Goal: Task Accomplishment & Management: Use online tool/utility

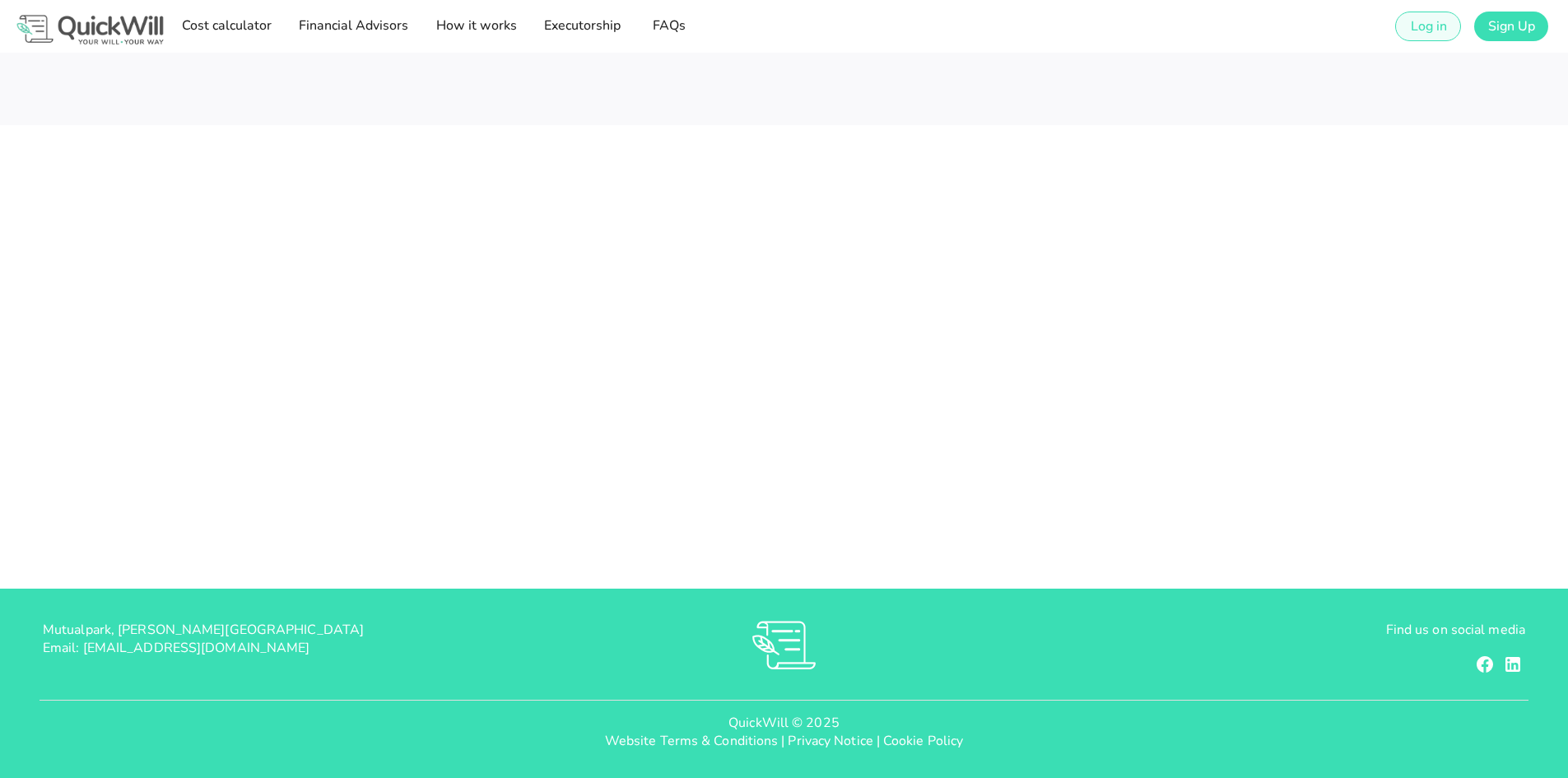
type input "rochelle@sterlingwealth.co.za"
click at [1436, 23] on span "Log in" at bounding box center [1428, 27] width 37 height 18
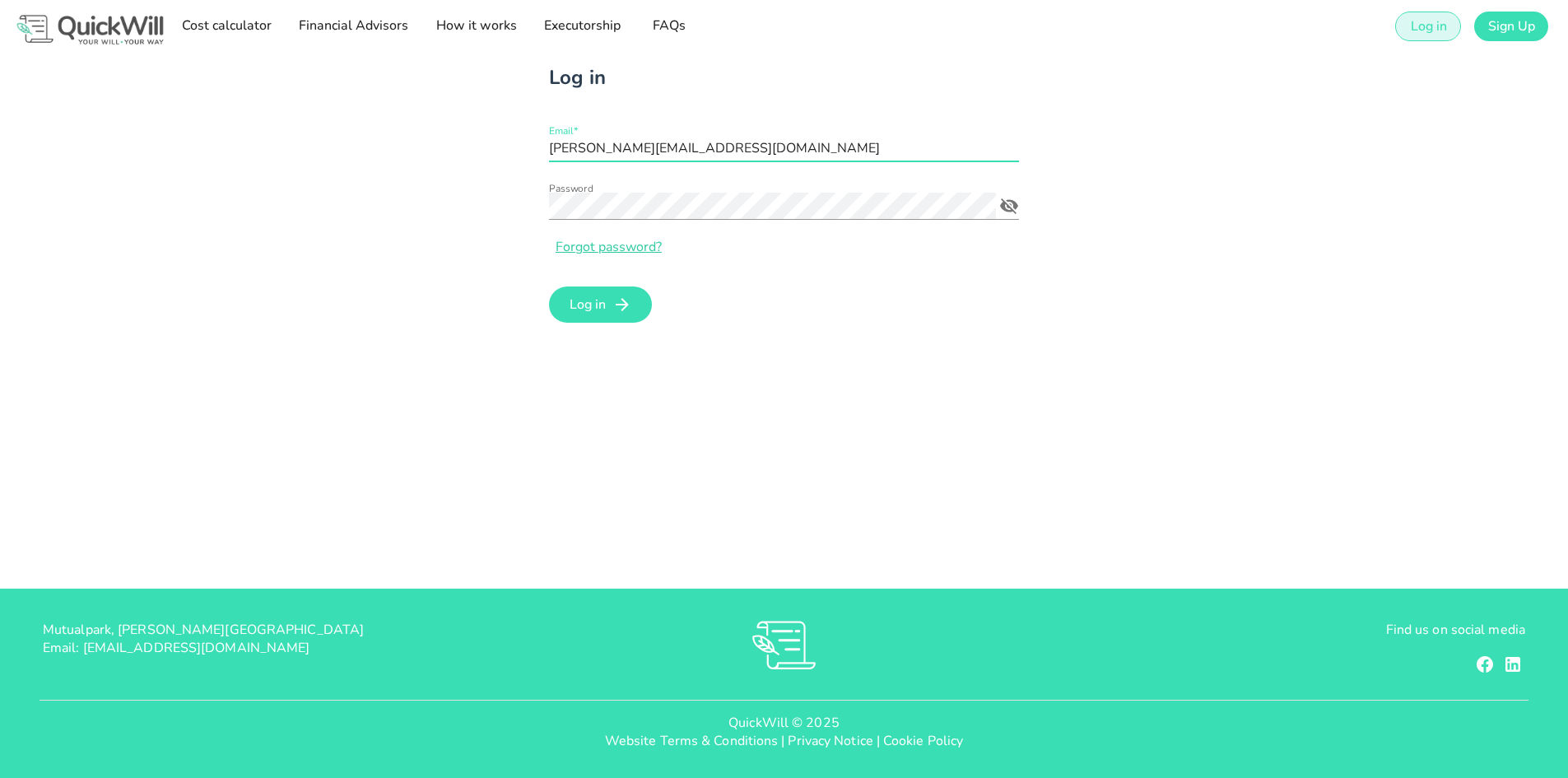
drag, startPoint x: 775, startPoint y: 145, endPoint x: 328, endPoint y: 141, distance: 447.0
click at [328, 142] on div "Log in Email* rochelle@sterlingwealth.co.za Password Forgot password? Log in" at bounding box center [784, 195] width 1470 height 285
type input "rdtmrvines@gmail.com"
click at [513, 203] on div "Log in Email* rdtmrvines@gmail.com Password Forgot password? Log in" at bounding box center [784, 195] width 1470 height 285
click at [1007, 205] on icon "Password appended action" at bounding box center [1009, 206] width 18 height 16
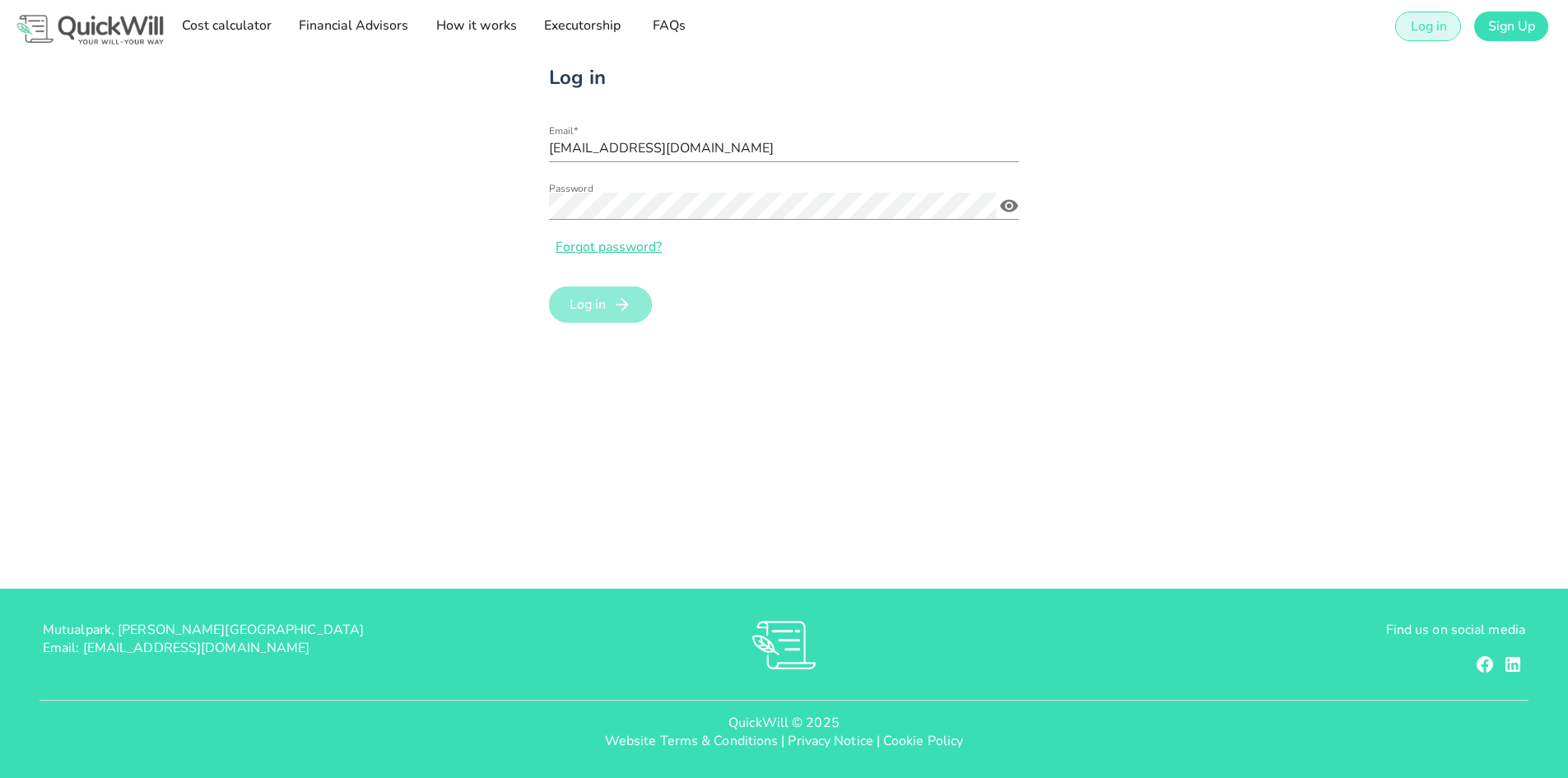
click at [580, 301] on span "Log in" at bounding box center [587, 305] width 37 height 18
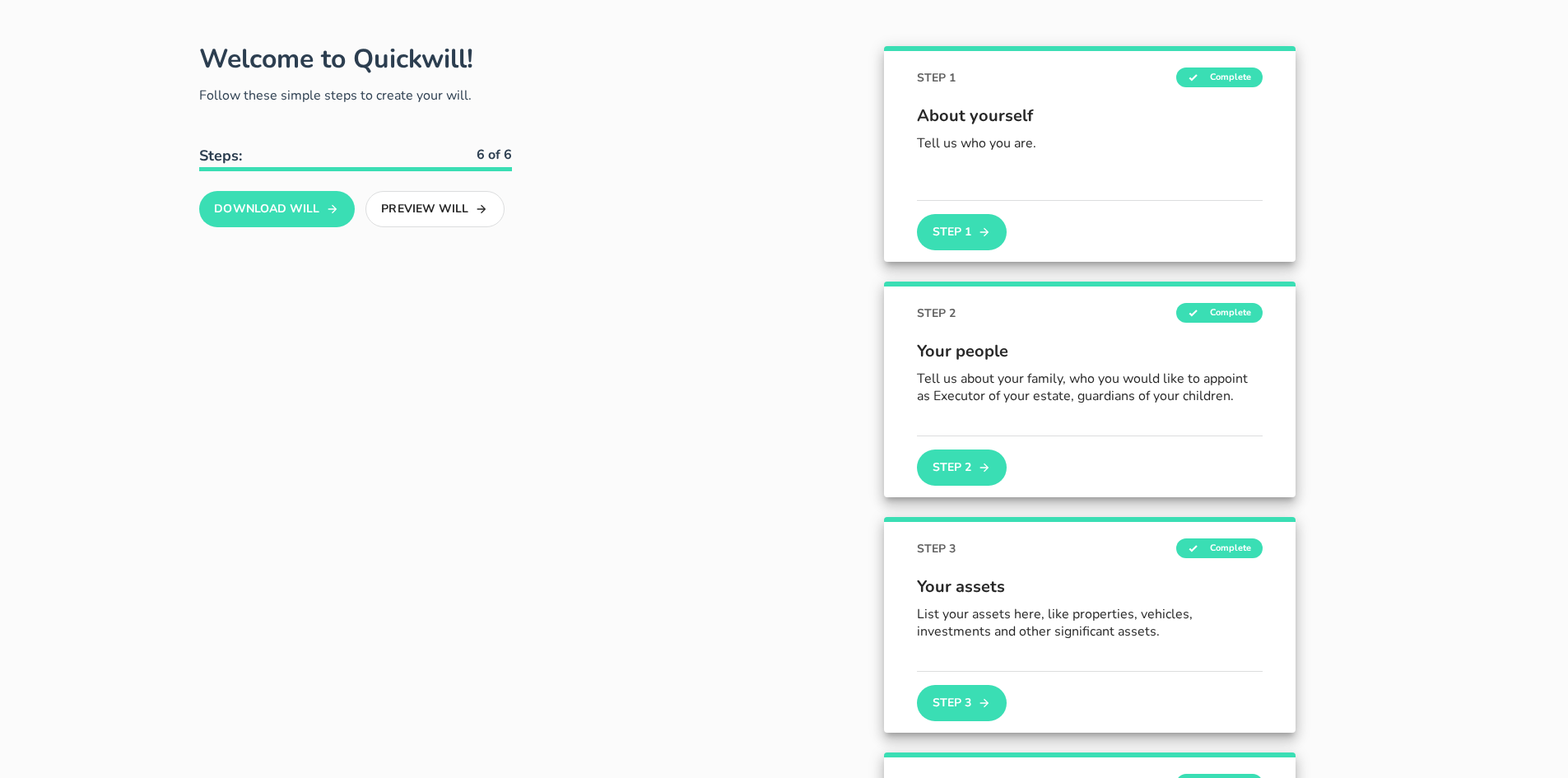
scroll to position [165, 0]
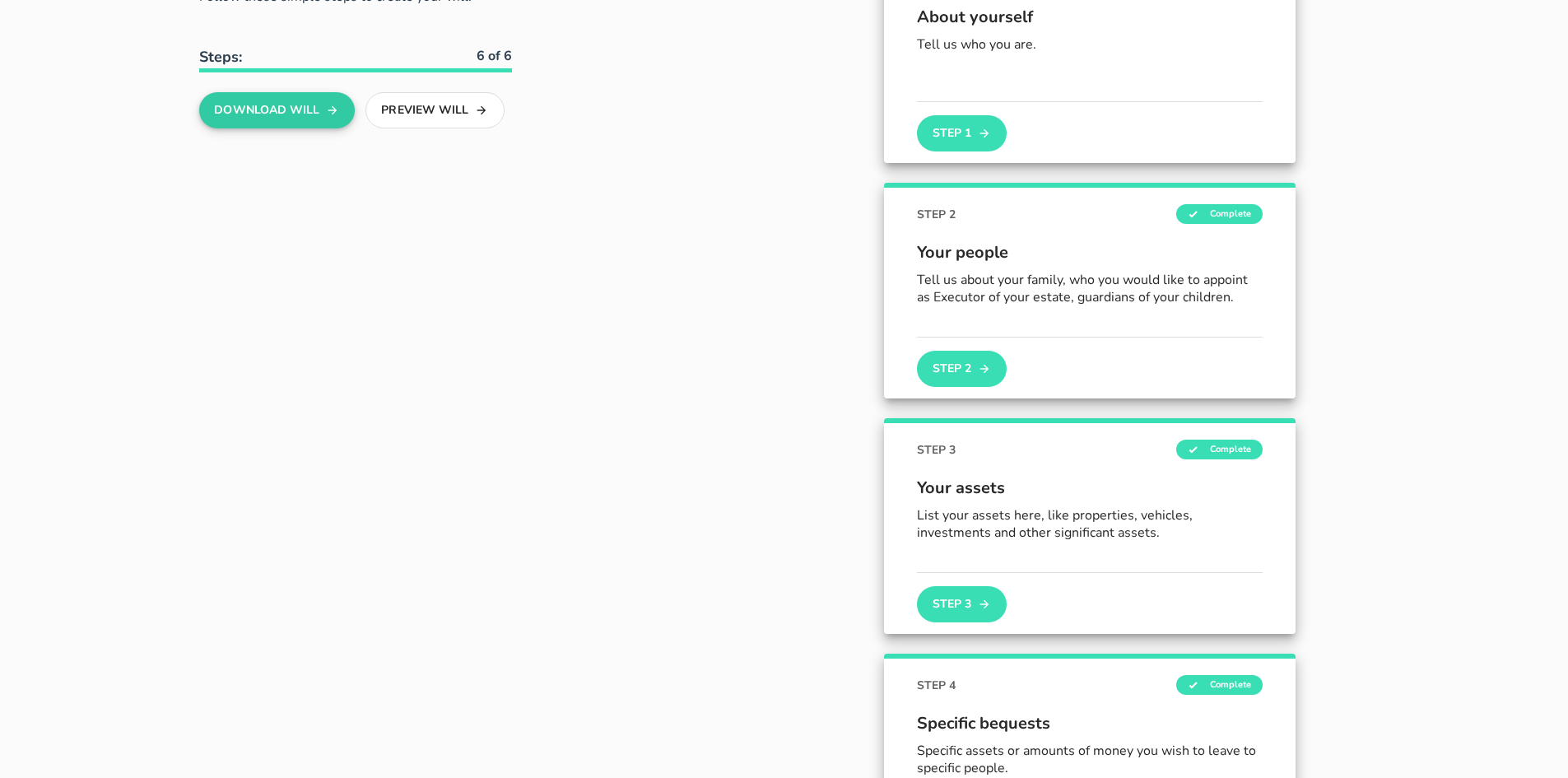
click at [290, 114] on button "Download Will" at bounding box center [276, 110] width 155 height 36
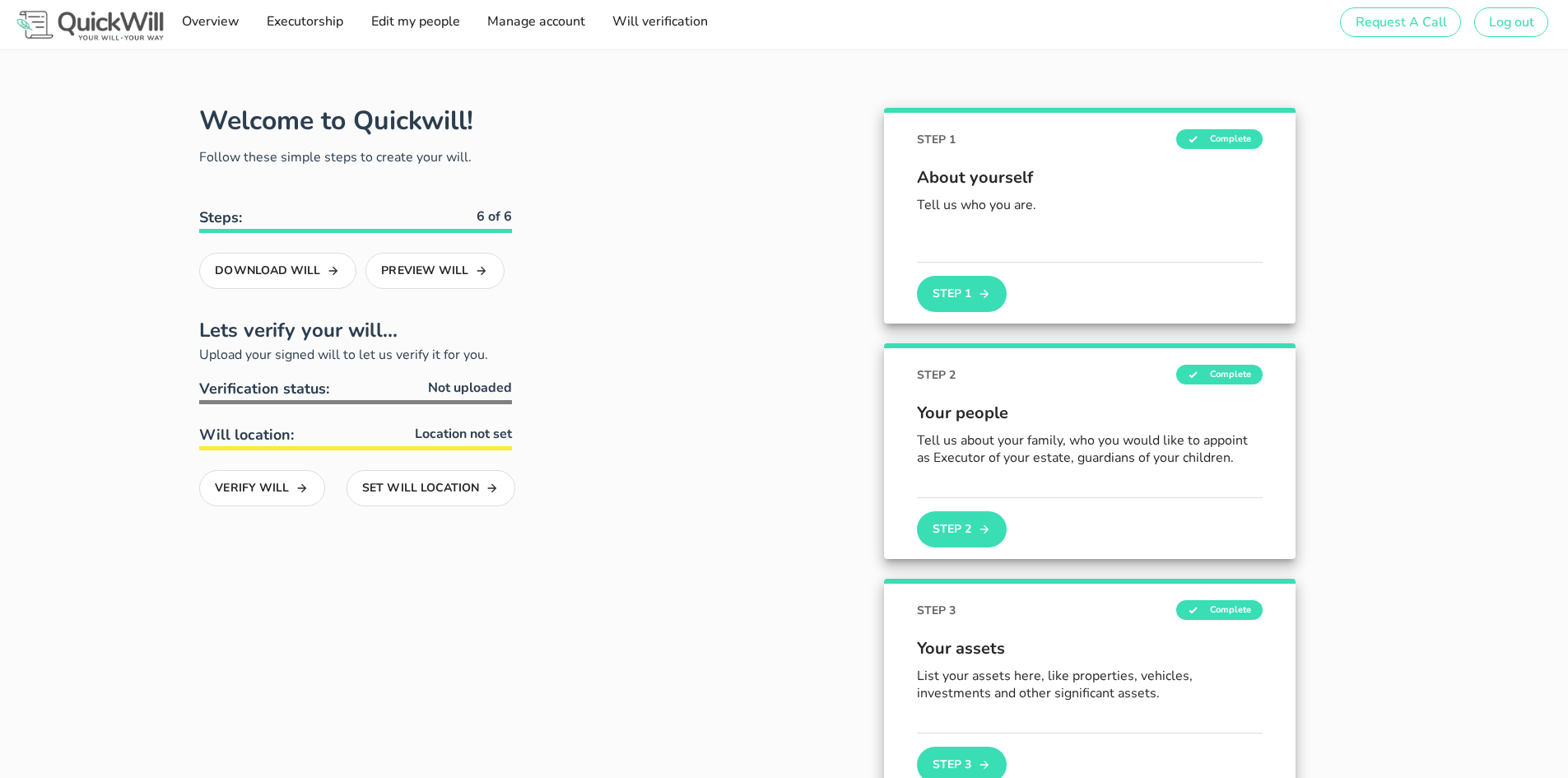
scroll to position [0, 0]
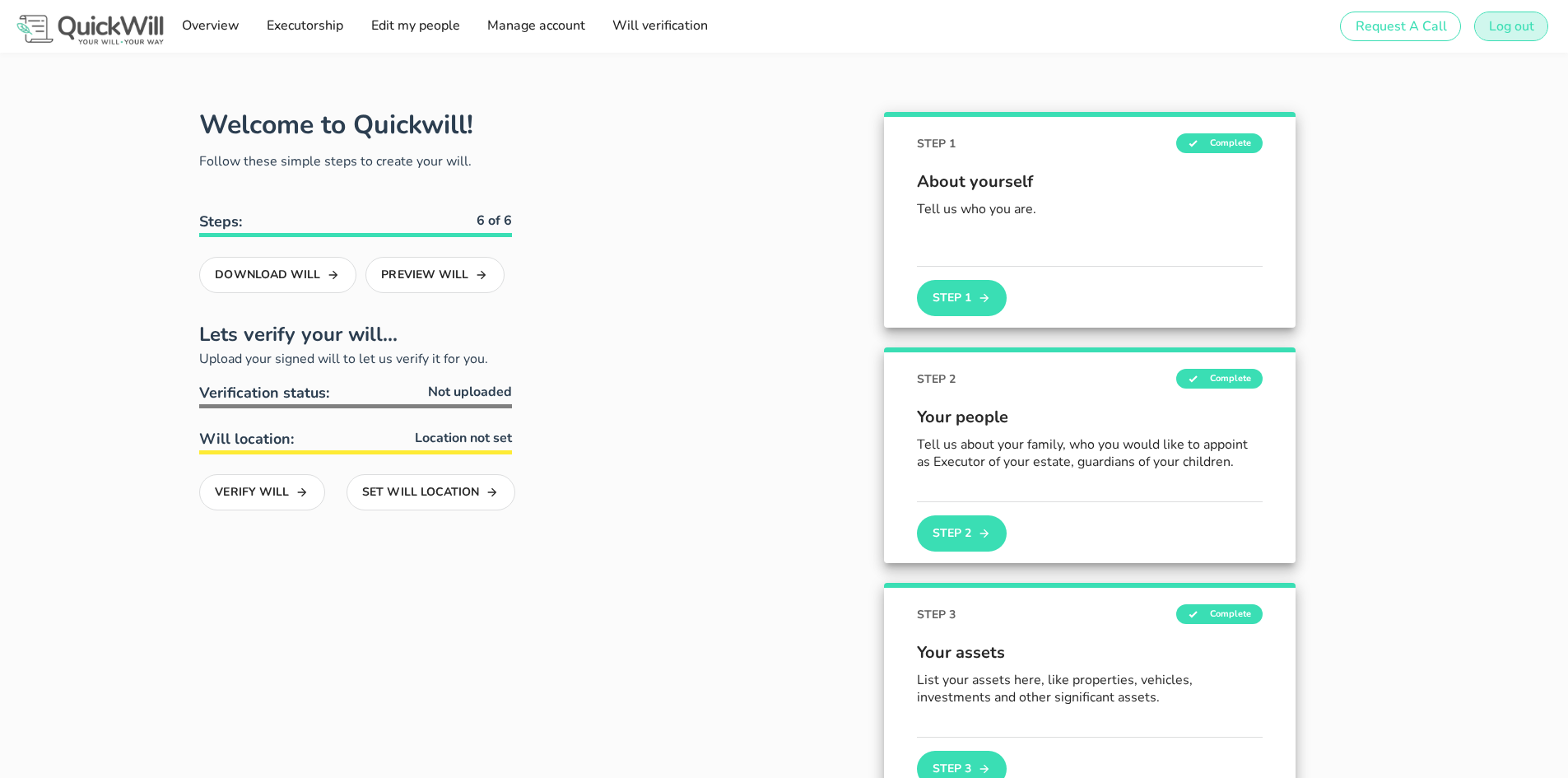
click at [1502, 24] on span "Log out" at bounding box center [1511, 27] width 46 height 18
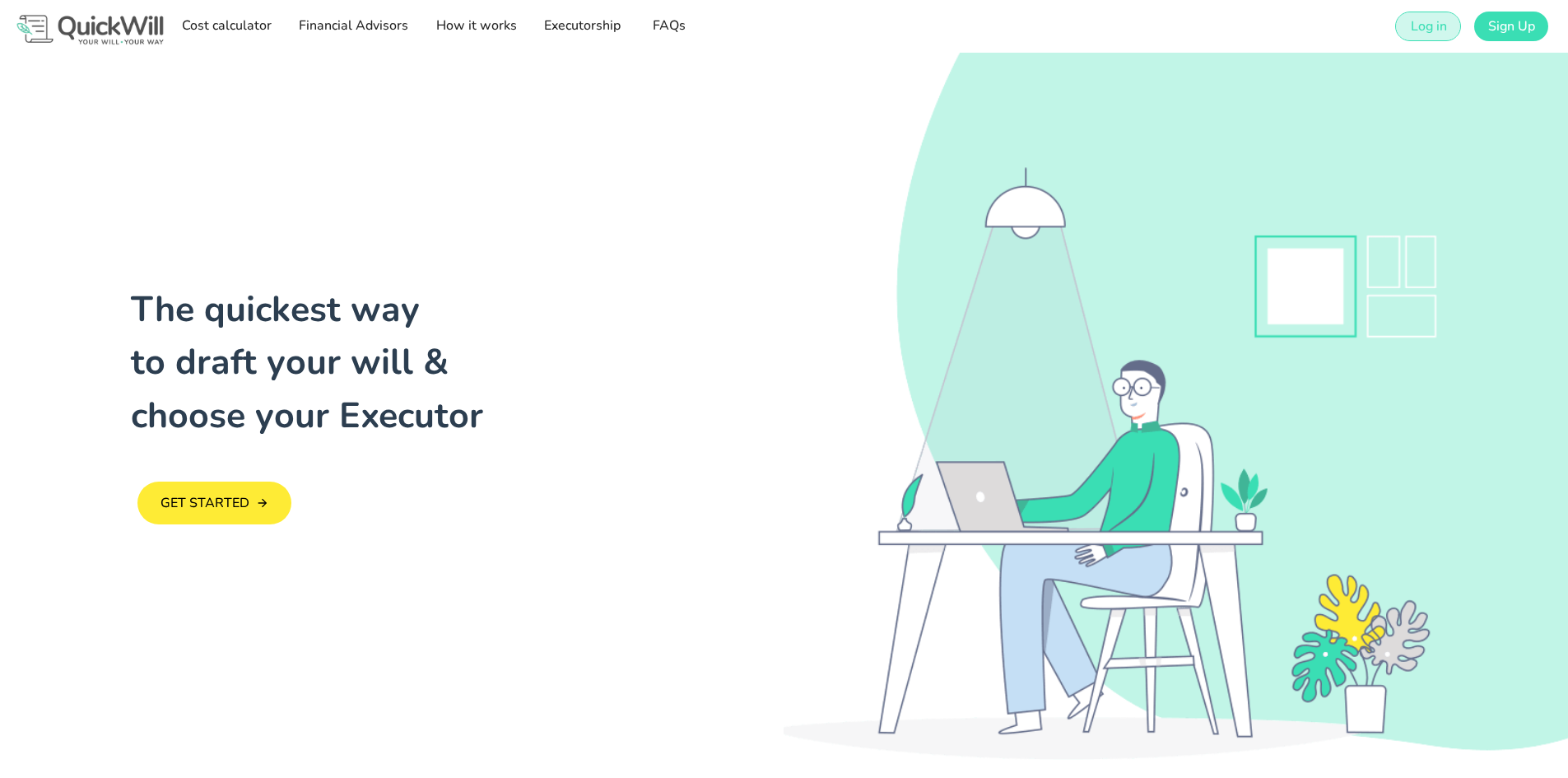
click at [1410, 26] on span "Log in" at bounding box center [1428, 27] width 37 height 18
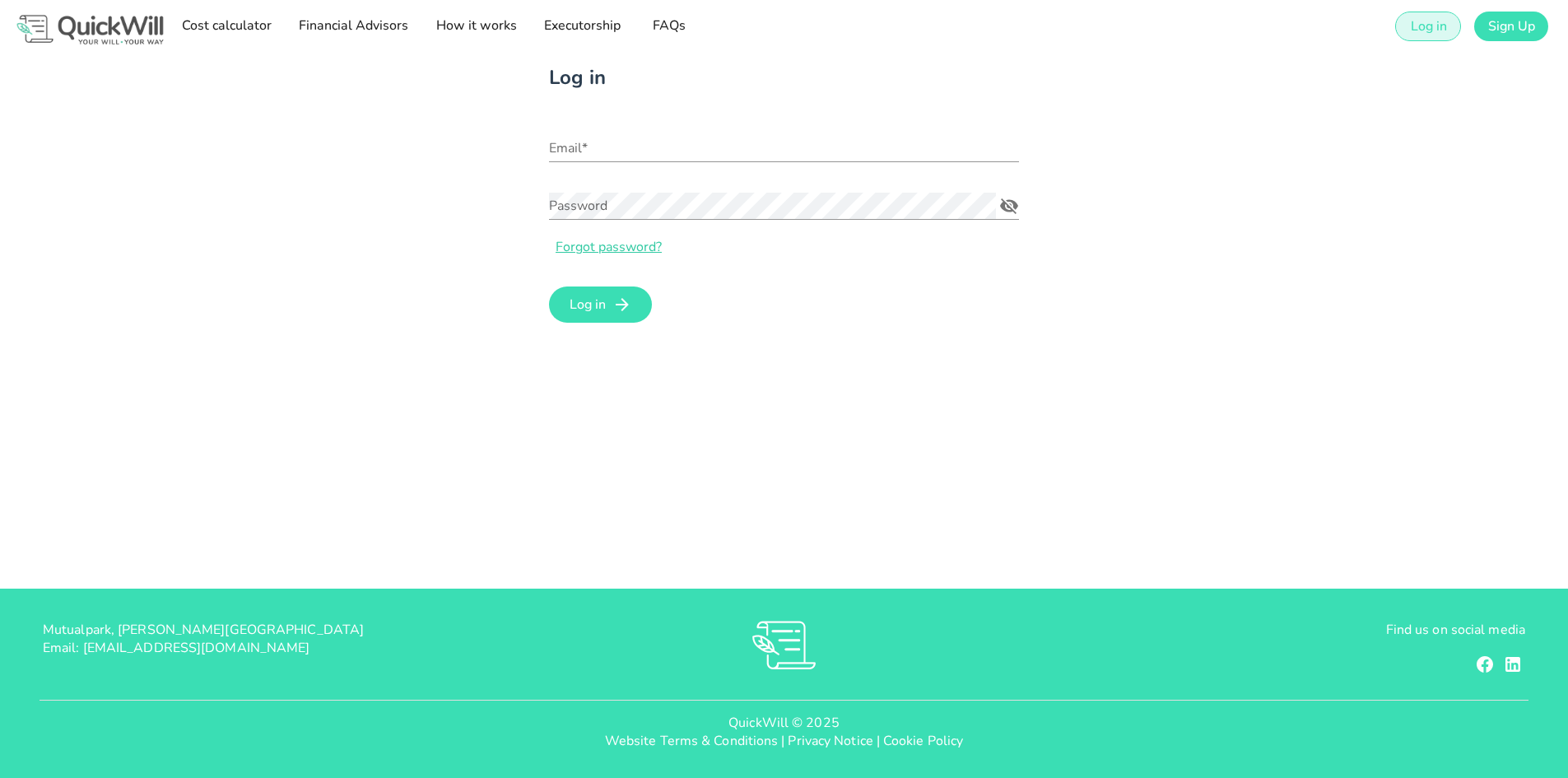
type input "rochelle@sterlingwealth.co.za"
drag, startPoint x: 758, startPoint y: 151, endPoint x: 405, endPoint y: 135, distance: 353.4
click at [405, 135] on div "Log in Email* rochelle@sterlingwealth.co.za Password Forgot password? Log in" at bounding box center [784, 195] width 1470 height 285
click at [1018, 271] on form "Email* rochelle@sterlingwealth.co.za Password Forgot password? Log in" at bounding box center [784, 226] width 470 height 202
click at [1005, 207] on icon "Password appended action" at bounding box center [1009, 206] width 18 height 16
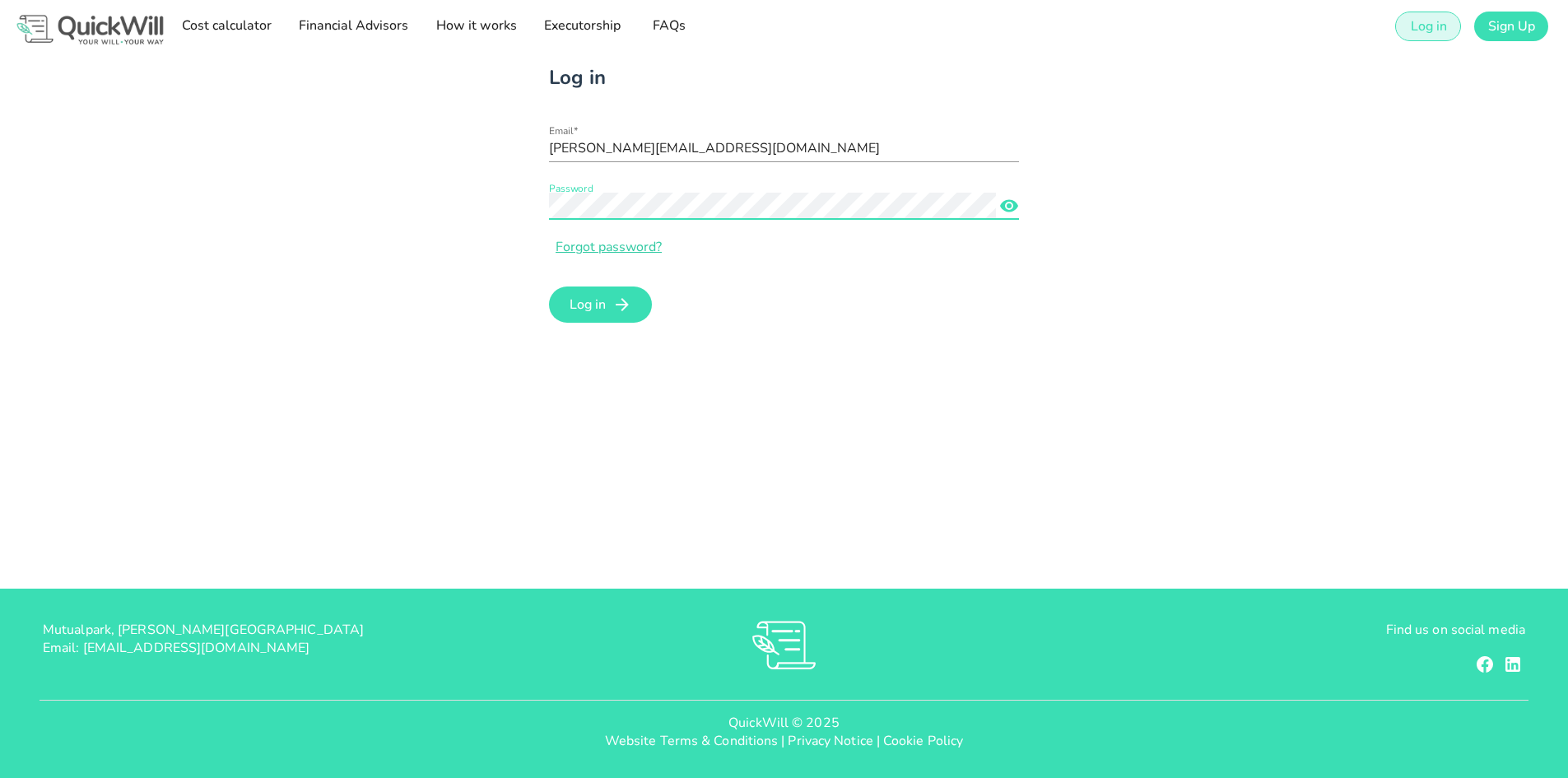
click at [436, 187] on div "Log in Email* rochelle@sterlingwealth.co.za Password Forgot password? Log in" at bounding box center [784, 195] width 1470 height 285
click at [593, 302] on span "Log in" at bounding box center [587, 305] width 37 height 18
